Goal: Find specific page/section: Find specific page/section

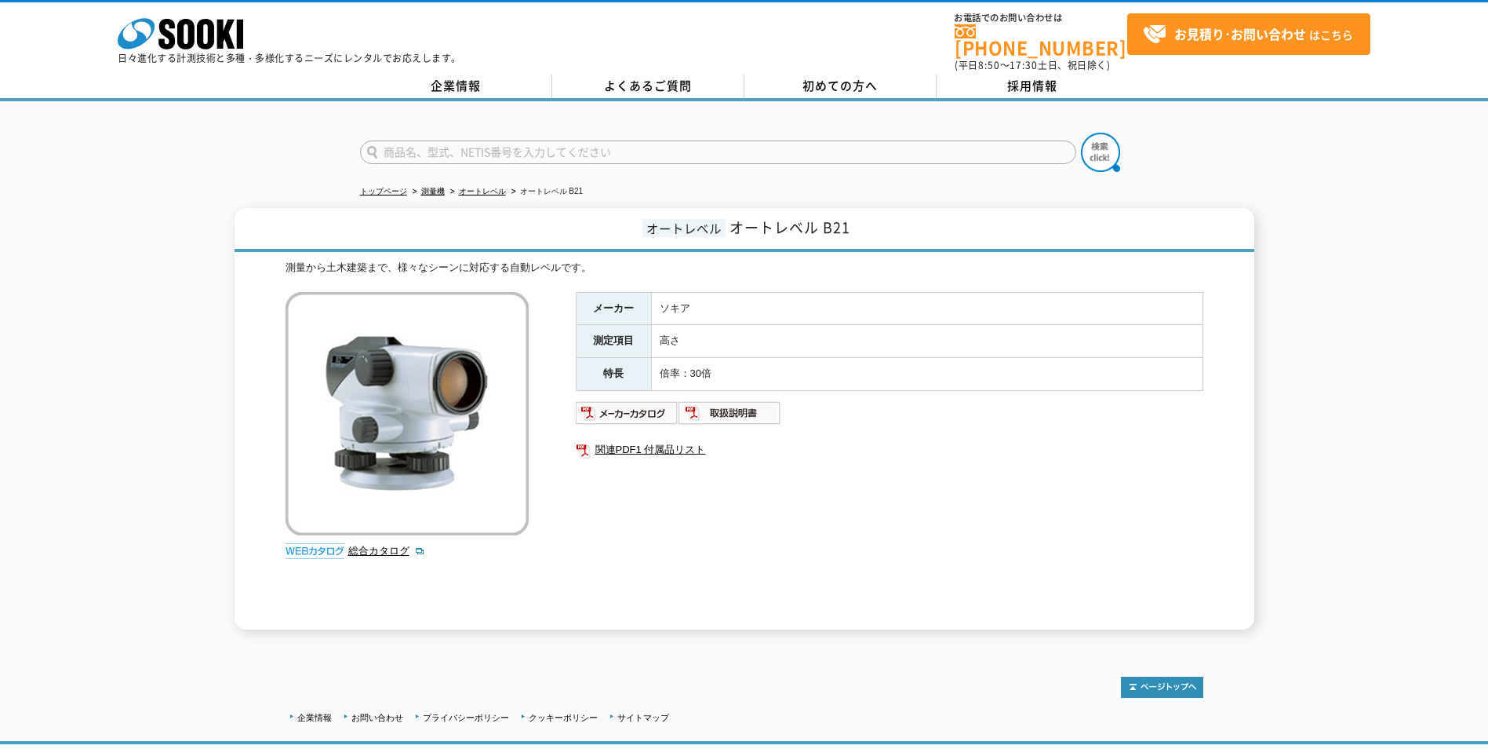
click at [428, 147] on input "text" at bounding box center [718, 152] width 716 height 24
type input "自動レベル"
click at [1081, 133] on button at bounding box center [1100, 152] width 39 height 39
